Goal: Transaction & Acquisition: Purchase product/service

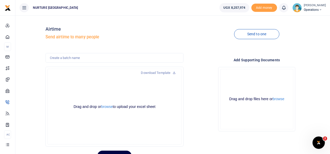
click at [137, 80] on div "Drag and drop or browse to upload your excel sheet Powered by Uppy" at bounding box center [115, 107] width 134 height 76
click at [118, 82] on div "Drag and drop or browse to upload your excel sheet Powered by Uppy" at bounding box center [115, 107] width 134 height 76
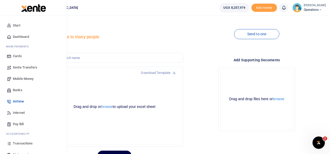
click at [15, 77] on span "Mobile Money" at bounding box center [23, 78] width 21 height 5
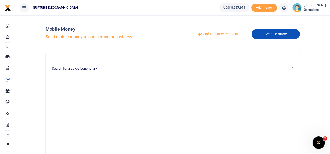
click at [272, 35] on link "Send to many" at bounding box center [276, 34] width 48 height 10
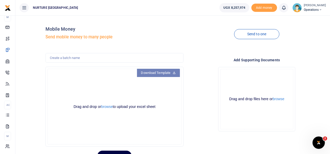
click at [154, 72] on link "Download Template" at bounding box center [158, 73] width 43 height 8
click at [109, 106] on button "browse" at bounding box center [107, 107] width 12 height 4
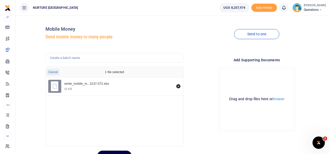
scroll to position [24, 0]
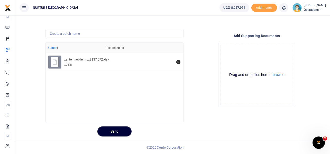
click at [118, 133] on button "Send" at bounding box center [115, 131] width 34 height 10
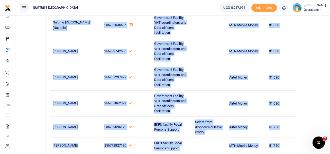
scroll to position [207, 0]
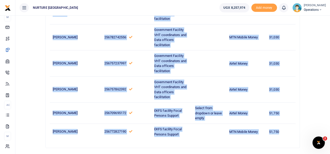
drag, startPoint x: 53, startPoint y: 59, endPoint x: 284, endPoint y: 101, distance: 235.0
click at [284, 101] on tbody "Betty Babirye 256772386903 Government Facility VHT coordinators and Data office…" at bounding box center [173, 3] width 246 height 274
copy tbody "Betty Babirye 256772386903 Government Facility VHT coordinators and Data office…"
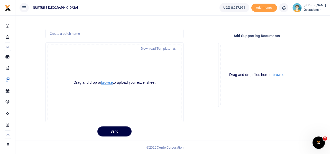
click at [111, 83] on button "browse" at bounding box center [107, 83] width 12 height 4
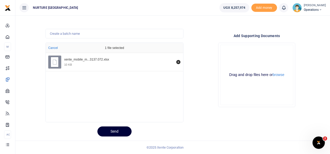
click at [115, 128] on button "Send" at bounding box center [115, 131] width 34 height 10
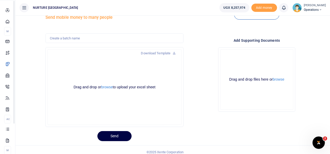
scroll to position [30, 0]
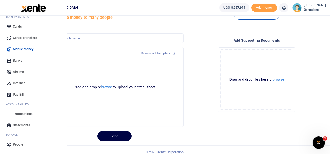
click at [20, 113] on span "Transactions" at bounding box center [23, 113] width 20 height 5
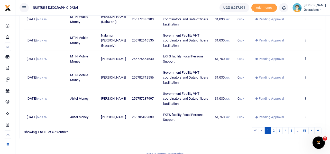
scroll to position [158, 0]
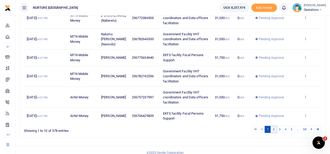
click at [274, 128] on link "2" at bounding box center [274, 129] width 6 height 7
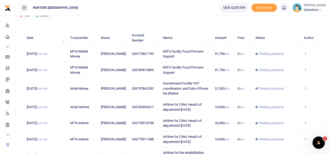
scroll to position [148, 0]
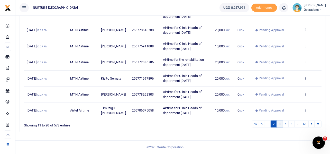
click at [280, 124] on link "3" at bounding box center [280, 123] width 6 height 7
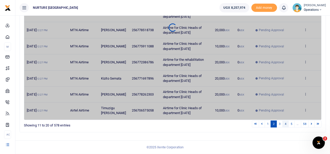
scroll to position [138, 0]
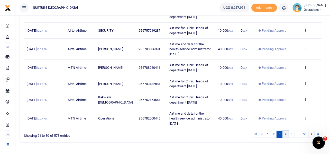
click at [286, 131] on link "4" at bounding box center [286, 134] width 6 height 7
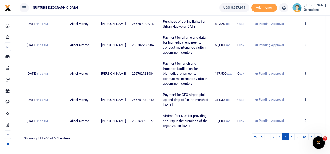
scroll to position [173, 0]
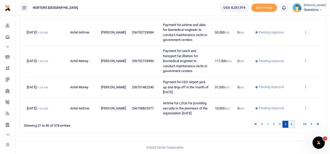
click at [292, 125] on link "5" at bounding box center [292, 124] width 6 height 7
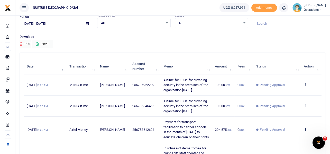
scroll to position [0, 0]
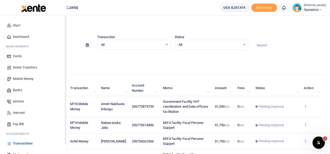
click at [21, 76] on span "Mobile Money" at bounding box center [23, 78] width 21 height 5
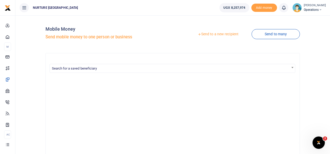
click at [233, 34] on link "Send to a new recipient" at bounding box center [218, 34] width 67 height 9
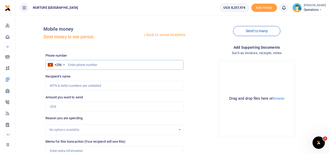
click at [99, 64] on input "text" at bounding box center [115, 65] width 138 height 10
type input "703348831"
click at [61, 104] on input "Amount you want to send" at bounding box center [115, 107] width 138 height 10
type input "54,000"
type input "Joan Nakiryowa"
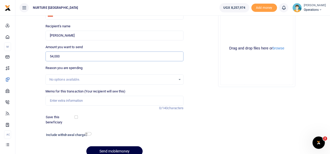
scroll to position [53, 0]
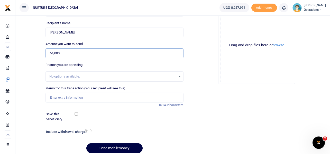
type input "54,000"
click at [71, 95] on input "Memo for this transaction (Your recipient will see this)" at bounding box center [115, 98] width 138 height 10
paste input "Payment for printing flyers for the mobilization of 2026 learners for the youth…"
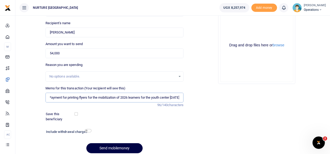
scroll to position [0, 0]
click at [100, 96] on input "Payment for printing flyers for the mobilization of 2026 learners for the youth…" at bounding box center [115, 98] width 138 height 10
click at [144, 95] on input "Payment for mobilization of 2026 learners for the youth center Sept 2025" at bounding box center [115, 98] width 138 height 10
click at [150, 97] on input "Payment for mobilization of 2026 learners for the youth center Sept 2025" at bounding box center [115, 98] width 138 height 10
type input "Payment for mobilization of 2026 learners for the youth center [DATE]"
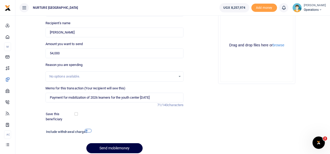
click at [88, 130] on input "checkbox" at bounding box center [88, 130] width 7 height 3
checkbox input "true"
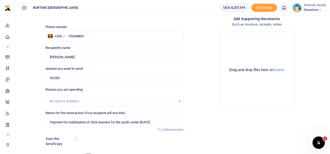
scroll to position [88, 0]
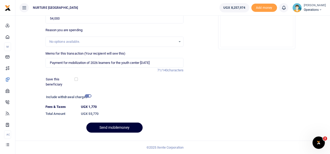
click at [123, 126] on button "Send mobilemoney" at bounding box center [114, 127] width 56 height 10
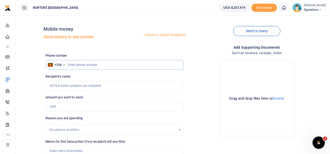
click at [88, 65] on input "text" at bounding box center [115, 65] width 138 height 10
type input "753066375"
type input "[PERSON_NAME]"
type input "753066375"
click at [55, 108] on input "Amount you want to send" at bounding box center [115, 107] width 138 height 10
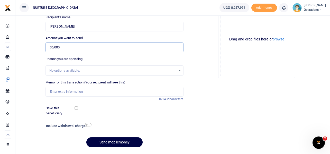
scroll to position [59, 0]
type input "36,000"
click at [59, 94] on input "Memo for this transaction (Your recipient will see this)" at bounding box center [115, 92] width 138 height 10
paste input "Payment for printing flyers for the mobilization of 2026 learners for the youth…"
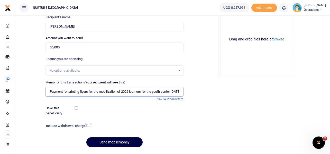
scroll to position [0, 10]
click at [171, 90] on input "Payment for printing flyers for the mobilization of 2026 learners for the youth…" at bounding box center [115, 92] width 138 height 10
click at [96, 89] on input "Payment for printing flyers for the mobilization of 2026 learners for the youth…" at bounding box center [115, 92] width 138 height 10
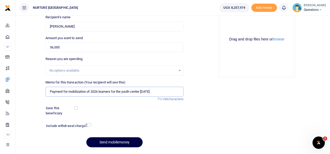
type input "Payment for mobilization of 2026 learners for the youth center Oct 2025"
click at [90, 124] on input "checkbox" at bounding box center [88, 124] width 7 height 3
checkbox input "true"
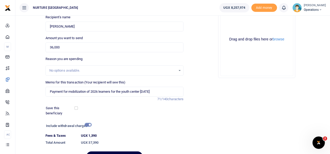
scroll to position [88, 0]
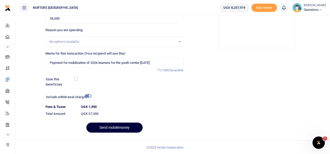
click at [122, 125] on button "Send mobilemoney" at bounding box center [114, 127] width 56 height 10
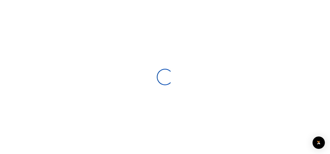
select select
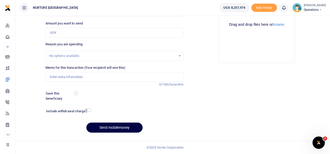
click at [198, 60] on div "Drop your files here Drag and drop files here or browse Powered by Uppy" at bounding box center [257, 24] width 138 height 85
